Goal: Task Accomplishment & Management: Use online tool/utility

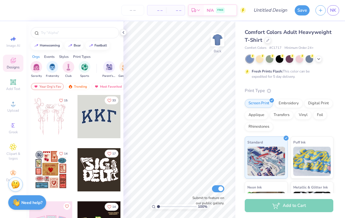
click at [124, 34] on icon at bounding box center [123, 32] width 5 height 5
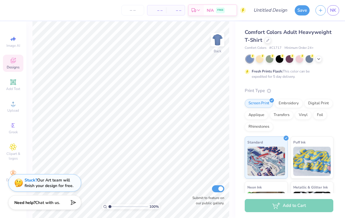
click at [218, 37] on img at bounding box center [217, 40] width 12 height 12
click at [321, 59] on div at bounding box center [318, 59] width 6 height 6
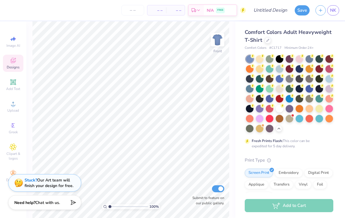
click at [281, 109] on div at bounding box center [279, 109] width 8 height 8
click at [15, 112] on span "Upload" at bounding box center [13, 110] width 12 height 5
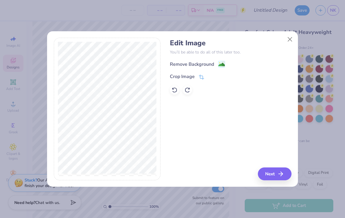
click at [203, 78] on icon at bounding box center [201, 76] width 5 height 5
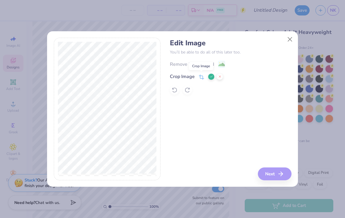
click at [210, 78] on icon at bounding box center [211, 77] width 4 height 4
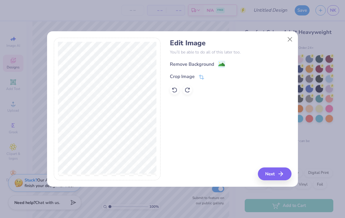
click at [223, 63] on image at bounding box center [221, 64] width 6 height 6
click at [281, 173] on icon "button" at bounding box center [280, 173] width 7 height 7
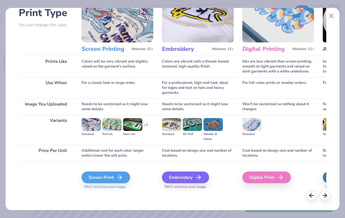
scroll to position [44, 0]
click at [117, 178] on div "Screen Print" at bounding box center [105, 177] width 48 height 12
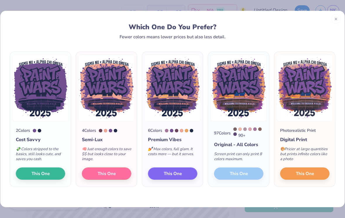
click at [251, 176] on div "97 Colors 90 + Original - All Colors Screen print can only print 8 colors maxim…" at bounding box center [238, 154] width 61 height 65
click at [251, 172] on div "97 Colors 90 + Original - All Colors Screen print can only print 8 colors maxim…" at bounding box center [238, 154] width 61 height 65
click at [298, 174] on span "This One" at bounding box center [305, 173] width 18 height 7
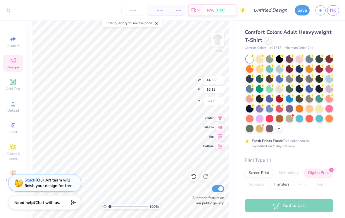
type input "3.00"
click at [133, 8] on input "number" at bounding box center [132, 10] width 23 height 11
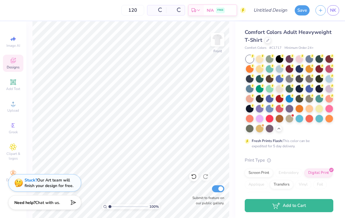
type input "120"
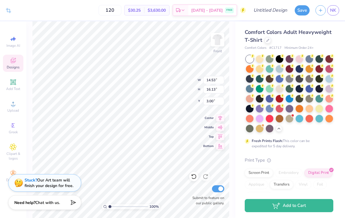
type input "13.20"
type input "14.65"
type input "3.00"
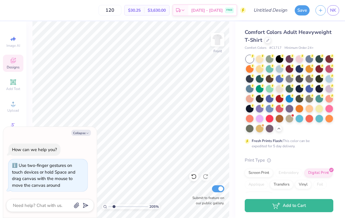
type input "2.02477879240282"
click at [84, 132] on button "Collapse" at bounding box center [81, 133] width 20 height 6
type textarea "x"
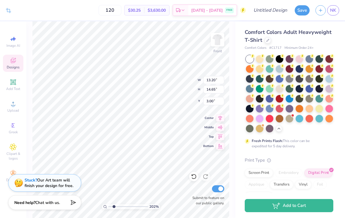
type input "2.02477879240282"
type input "2.36"
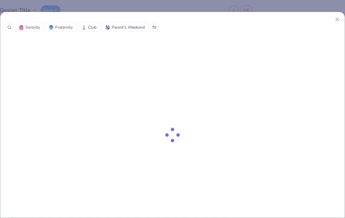
type input "1"
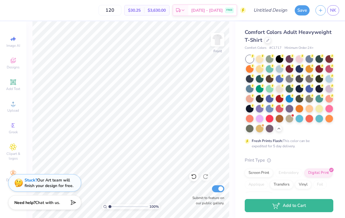
click at [282, 57] on div at bounding box center [279, 59] width 8 height 8
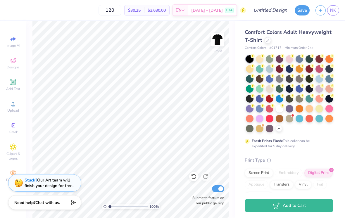
click at [270, 70] on div at bounding box center [270, 69] width 8 height 8
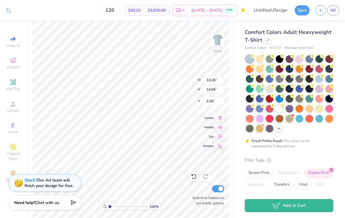
type input "2.32"
click at [279, 107] on div at bounding box center [279, 109] width 8 height 8
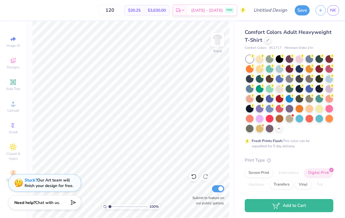
click at [213, 42] on img at bounding box center [217, 40] width 12 height 12
click at [221, 41] on img at bounding box center [217, 40] width 12 height 12
click at [330, 86] on icon at bounding box center [332, 86] width 4 height 4
